Goal: Communication & Community: Answer question/provide support

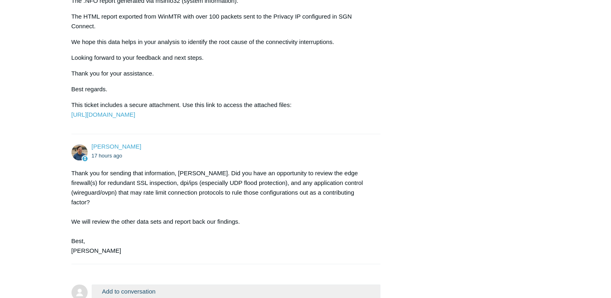
scroll to position [1255, 0]
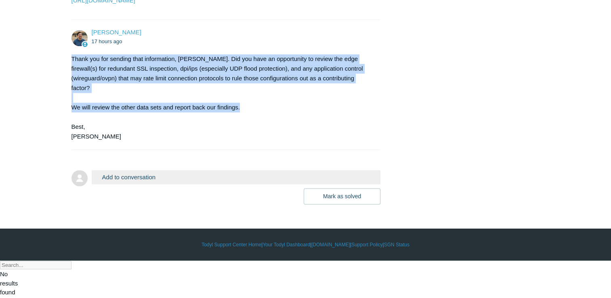
drag, startPoint x: 67, startPoint y: 97, endPoint x: 248, endPoint y: 149, distance: 188.9
drag, startPoint x: 248, startPoint y: 149, endPoint x: 246, endPoint y: 100, distance: 49.3
copy div "Thank you for sending that information, Manuel. Did you have an opportunity to …"
click at [138, 184] on button "Add to conversation" at bounding box center [236, 177] width 289 height 14
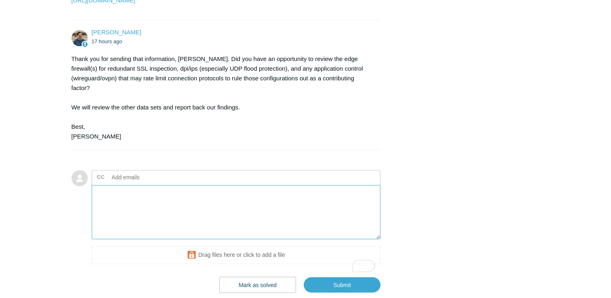
paste textarea "Hello Todyl Support, Thank you for your follow-up. We have reviewed the configu…"
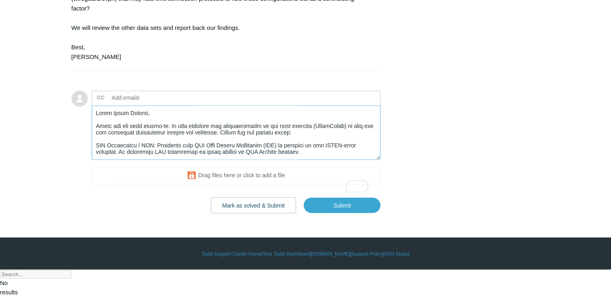
scroll to position [1335, 0]
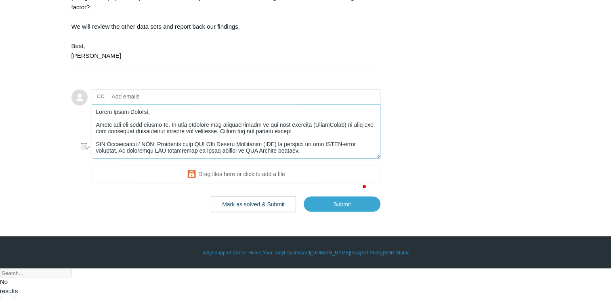
drag, startPoint x: 108, startPoint y: 148, endPoint x: 144, endPoint y: 149, distance: 36.0
click at [144, 149] on textarea "To enrich screen reader interactions, please activate Accessibility in Grammarl…" at bounding box center [236, 131] width 289 height 55
click at [155, 149] on textarea "To enrich screen reader interactions, please activate Accessibility in Grammarl…" at bounding box center [236, 131] width 289 height 55
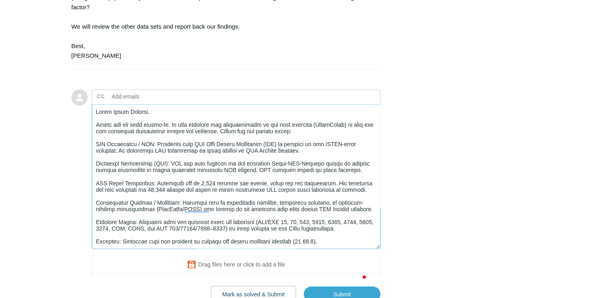
drag, startPoint x: 378, startPoint y: 193, endPoint x: 377, endPoint y: 275, distance: 81.2
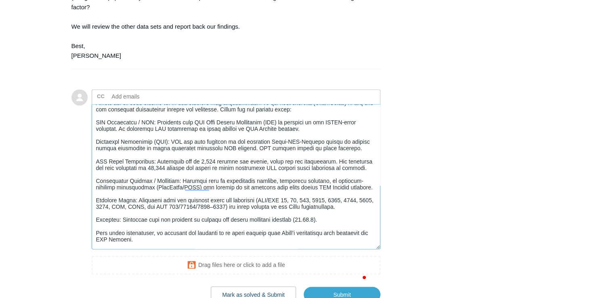
scroll to position [32, 0]
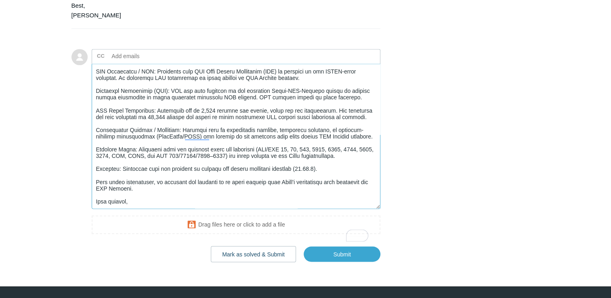
click at [135, 209] on textarea "To enrich screen reader interactions, please activate Accessibility in Grammarl…" at bounding box center [236, 136] width 289 height 145
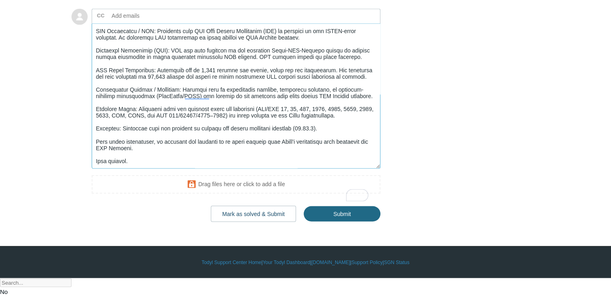
type textarea "Hello Todyl Support, Thank you for your follow-up. We have reviewed the configu…"
click at [356, 222] on input "Submit" at bounding box center [342, 214] width 77 height 16
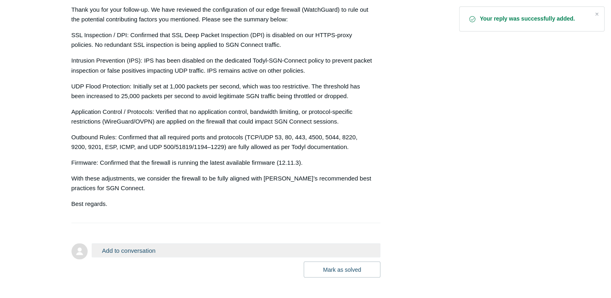
scroll to position [1413, 0]
